Goal: Task Accomplishment & Management: Use online tool/utility

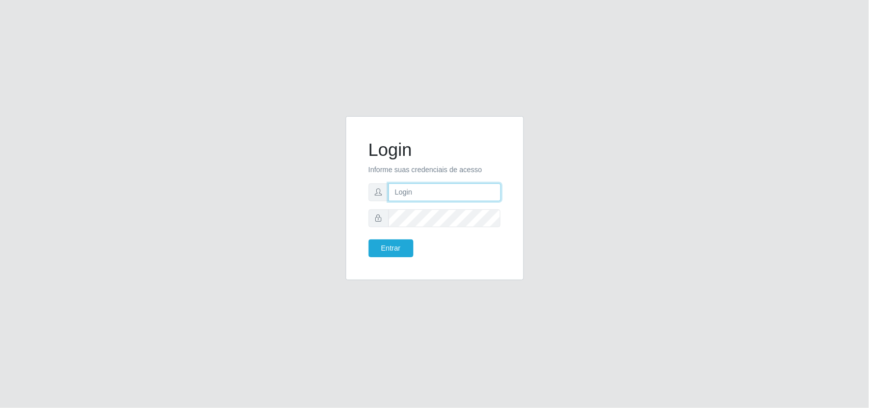
type input "[PERSON_NAME][EMAIL_ADDRESS][DOMAIN_NAME]"
click at [388, 236] on form "Login Informe suas credenciais de acesso [PERSON_NAME][EMAIL_ADDRESS][DOMAIN_NA…" at bounding box center [434, 198] width 132 height 118
click at [387, 241] on button "Entrar" at bounding box center [390, 248] width 45 height 18
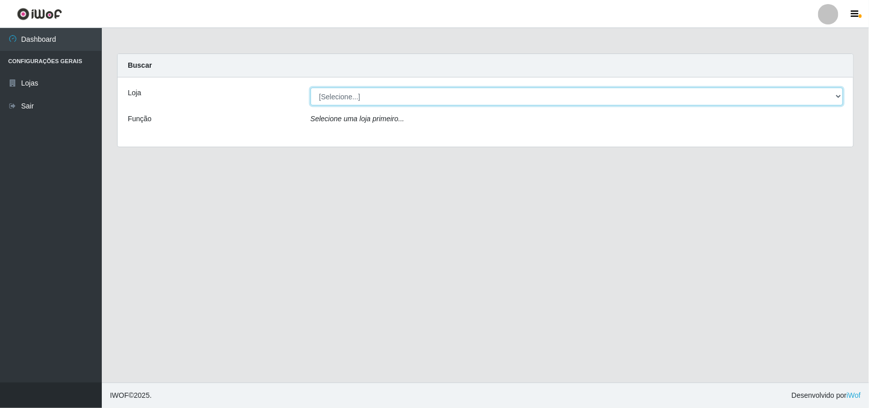
click at [354, 92] on select "[Selecione...] Extrabom - Loja 01 Centro de Distribuição" at bounding box center [576, 97] width 532 height 18
select select "435"
click at [310, 88] on select "[Selecione...] Extrabom - Loja 01 Centro de Distribuição" at bounding box center [576, 97] width 532 height 18
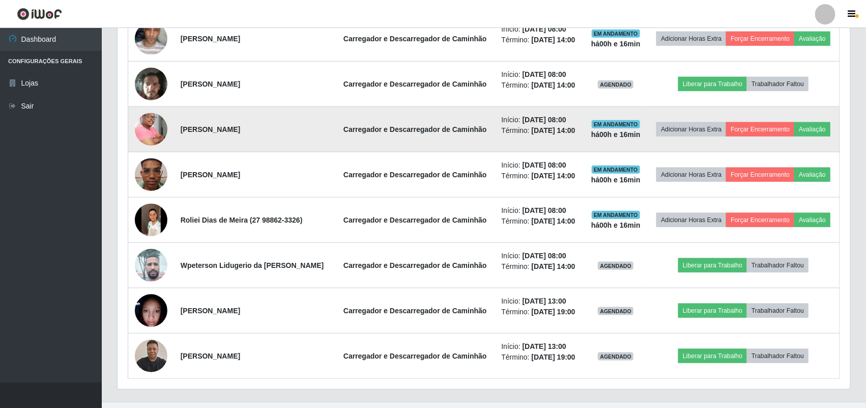
scroll to position [451, 0]
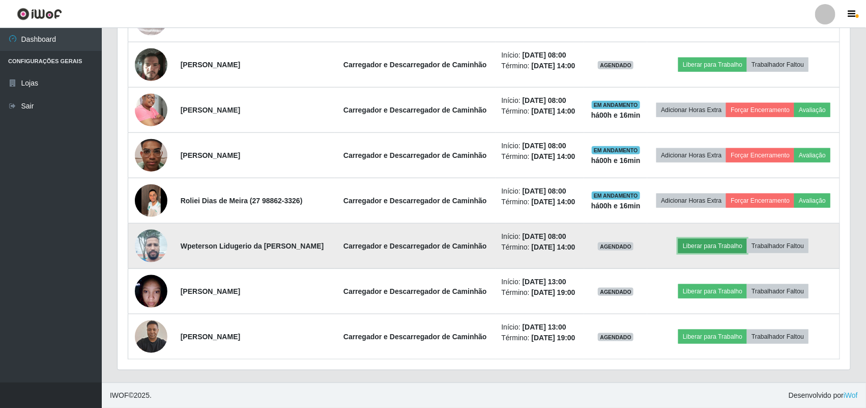
click at [692, 247] on button "Liberar para Trabalho" at bounding box center [712, 246] width 69 height 14
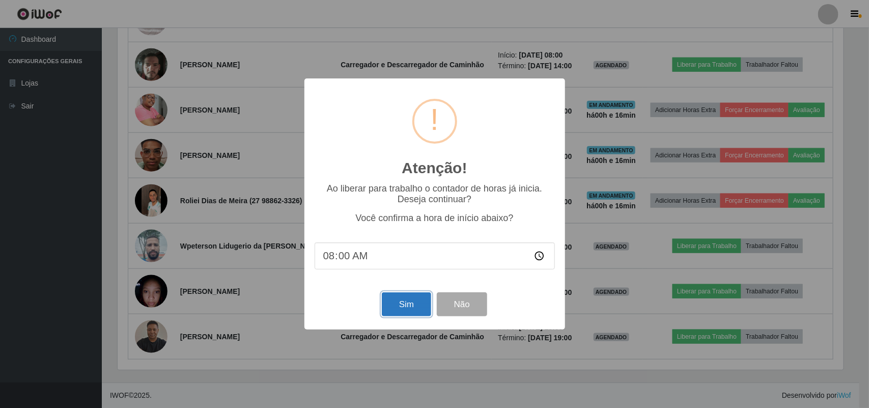
click at [390, 312] on button "Sim" at bounding box center [406, 304] width 49 height 24
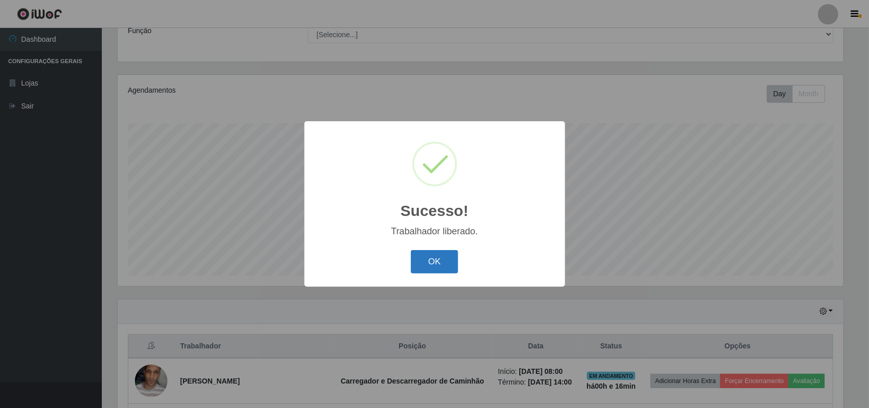
click at [450, 260] on button "OK" at bounding box center [434, 262] width 47 height 24
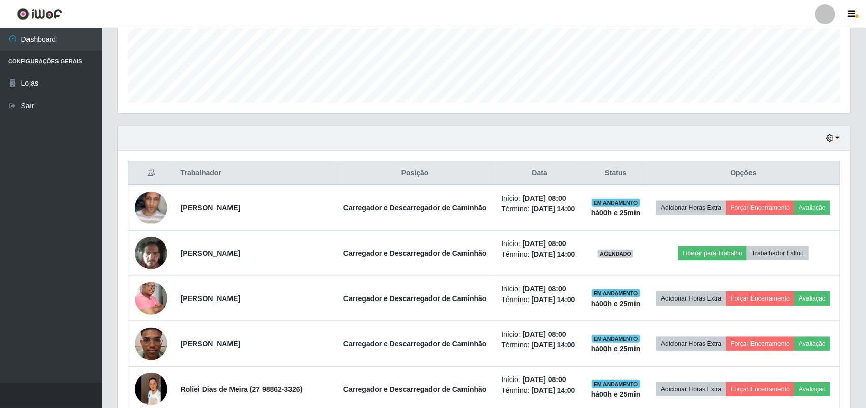
scroll to position [261, 0]
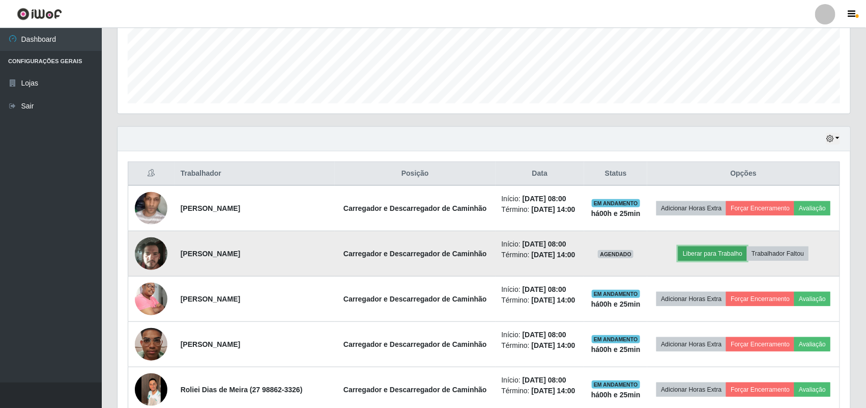
click at [696, 253] on button "Liberar para Trabalho" at bounding box center [712, 253] width 69 height 14
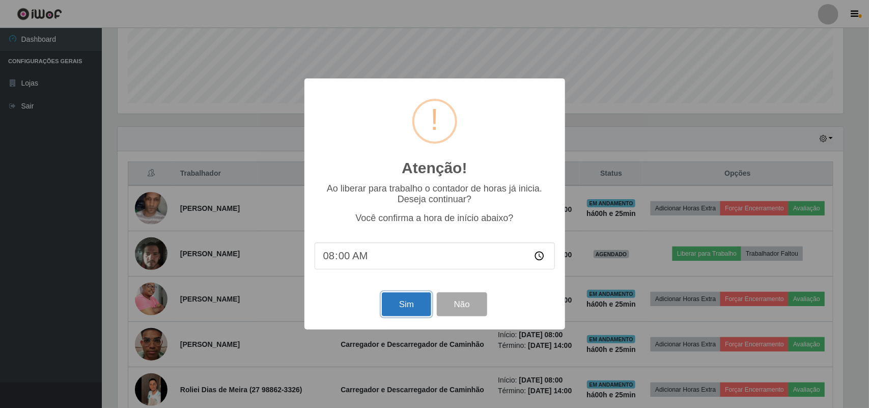
click at [421, 305] on button "Sim" at bounding box center [406, 304] width 49 height 24
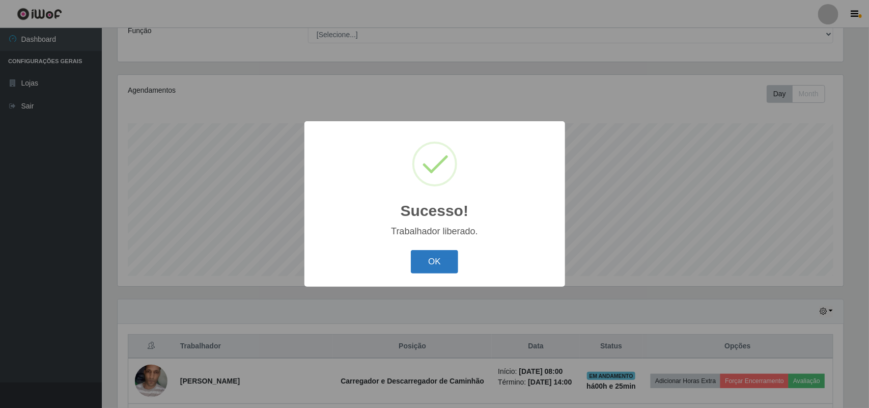
click at [423, 260] on button "OK" at bounding box center [434, 262] width 47 height 24
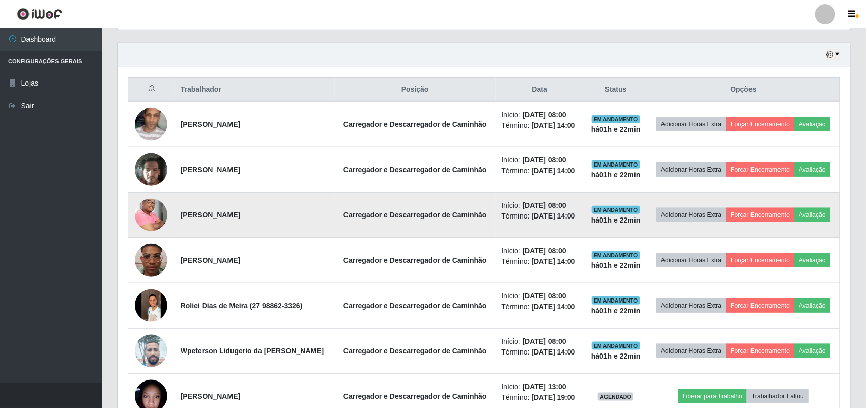
scroll to position [451, 0]
